Goal: Browse casually: Explore the website without a specific task or goal

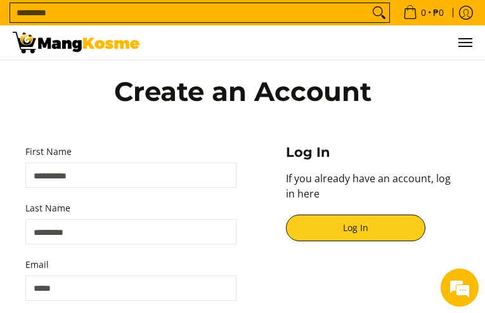
type input "*********"
type input "**********"
